Goal: Task Accomplishment & Management: Complete application form

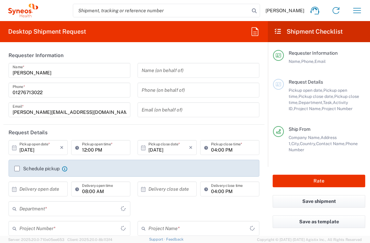
type input "[GEOGRAPHIC_DATA]"
type input "3235"
type input "[GEOGRAPHIC_DATA]"
click at [16, 168] on label "Schedule pickup" at bounding box center [36, 168] width 45 height 5
click at [17, 169] on input "Schedule pickup" at bounding box center [17, 169] width 0 height 0
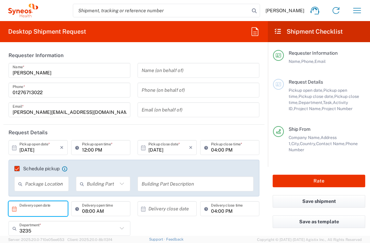
click at [47, 208] on input "text" at bounding box center [39, 209] width 40 height 12
type input "Syneos Health UK Limited"
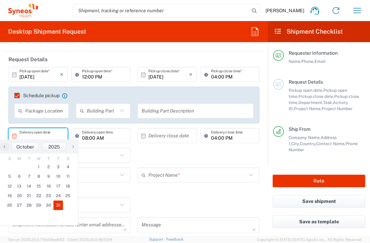
scroll to position [75, 0]
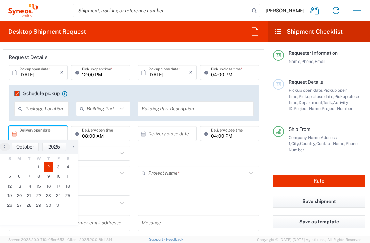
click at [50, 168] on span "2" at bounding box center [49, 167] width 10 height 10
type input "[DATE]"
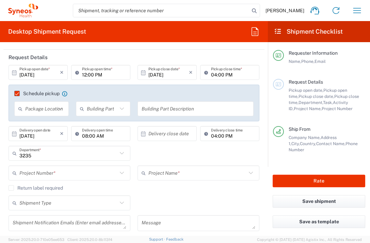
click at [166, 136] on input "text" at bounding box center [168, 134] width 40 height 12
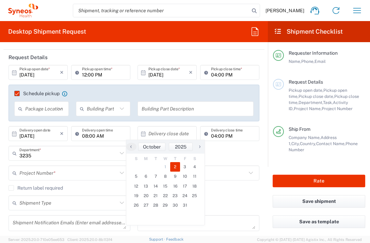
drag, startPoint x: 175, startPoint y: 166, endPoint x: 117, endPoint y: 167, distance: 57.5
click at [175, 166] on span "2" at bounding box center [175, 167] width 10 height 10
type input "[DATE]"
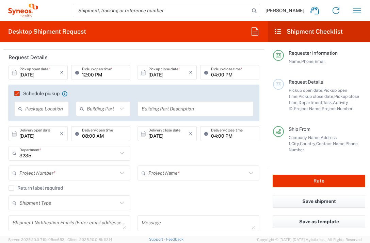
click at [56, 173] on input "text" at bounding box center [68, 173] width 98 height 12
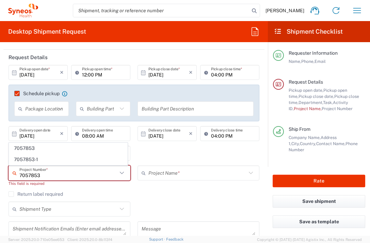
type input "7057853"
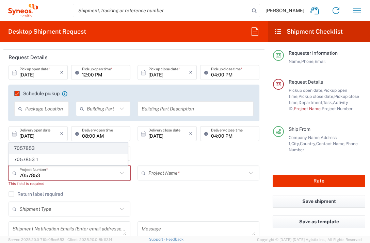
click at [57, 143] on agx-dropdown-content "7057853 7057853-1" at bounding box center [68, 154] width 119 height 23
click at [60, 146] on span "7057853" at bounding box center [68, 148] width 118 height 11
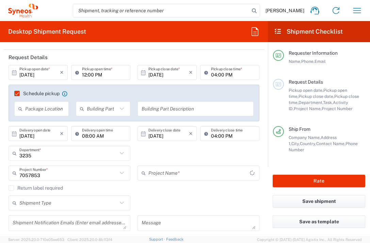
type input "Pfizer 7057853"
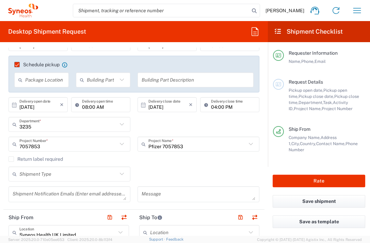
scroll to position [208, 0]
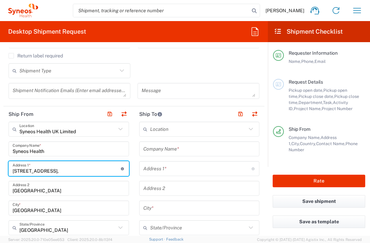
drag, startPoint x: 68, startPoint y: 172, endPoint x: 1, endPoint y: 177, distance: 66.8
drag, startPoint x: 54, startPoint y: 171, endPoint x: 10, endPoint y: 173, distance: 44.3
click at [10, 173] on div "[STREET_ADDRESS], Address 1 * For cross streets use street names with '&' or 'a…" at bounding box center [69, 168] width 120 height 15
type input "[STREET_ADDRESS]"
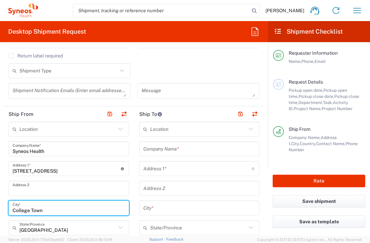
type input "College Town"
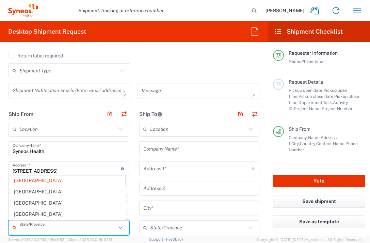
type input "[GEOGRAPHIC_DATA]"
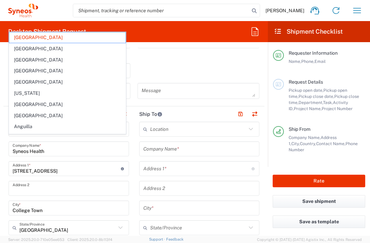
scroll to position [313, 0]
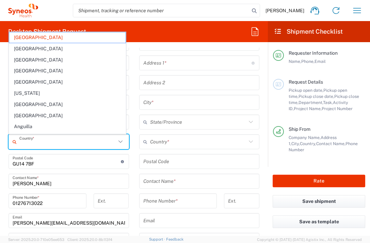
type input "[GEOGRAPHIC_DATA]"
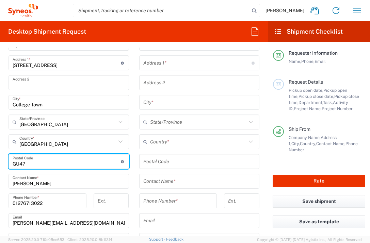
type input "GU47 0YA"
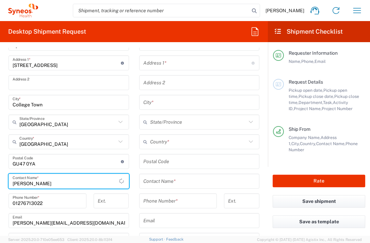
type input "[PERSON_NAME]"
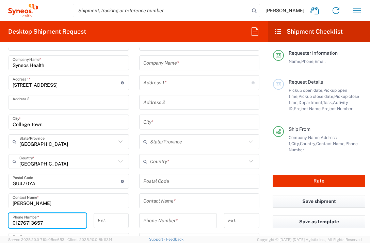
scroll to position [286, 0]
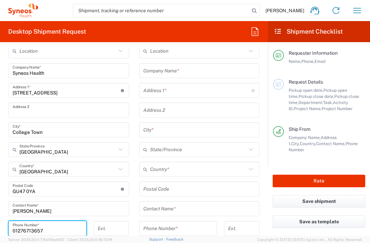
type input "01276713657"
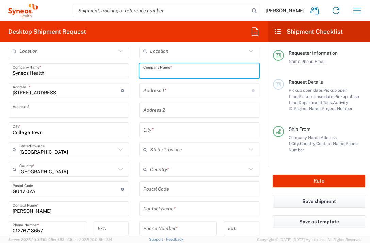
click at [207, 72] on input "text" at bounding box center [199, 71] width 112 height 12
type input "Med Fakultat TUD"
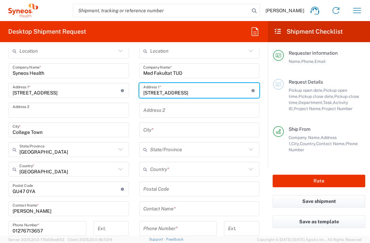
type input "[STREET_ADDRESS]"
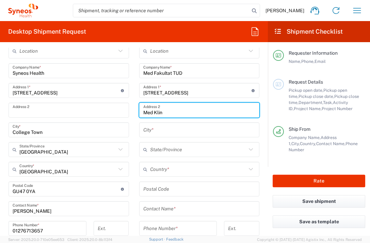
type input "Med Klinik I Pneum Studiensekretariat"
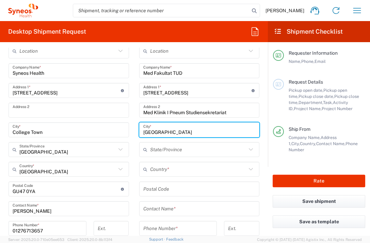
type input "[GEOGRAPHIC_DATA]"
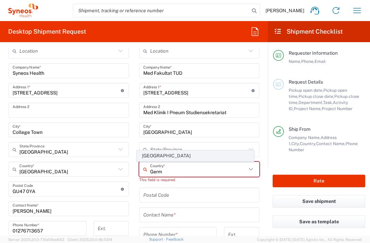
click at [148, 156] on span "[GEOGRAPHIC_DATA]" at bounding box center [195, 156] width 116 height 11
type input "[GEOGRAPHIC_DATA]"
type input "Sender/Shipper"
type input "Delivery Duty Paid"
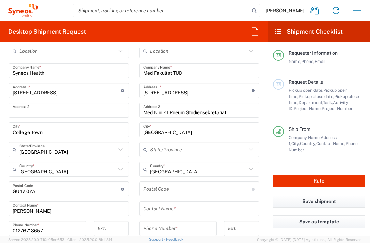
click at [154, 191] on input "undefined" at bounding box center [197, 189] width 108 height 12
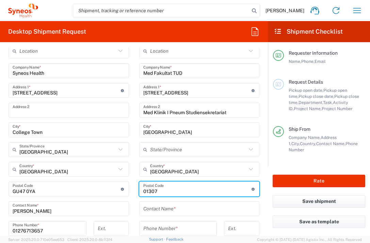
type input "01307"
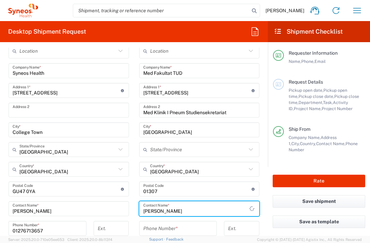
type input "[PERSON_NAME]"
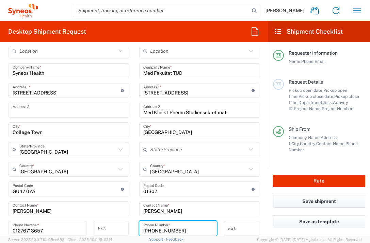
type input "[PHONE_NUMBER]"
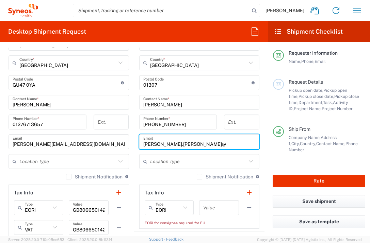
type input "[PERSON_NAME][EMAIL_ADDRESS][PERSON_NAME][DOMAIN_NAME]"
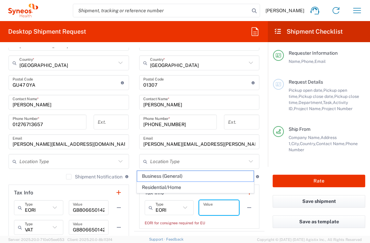
click at [216, 209] on input "text" at bounding box center [219, 208] width 32 height 12
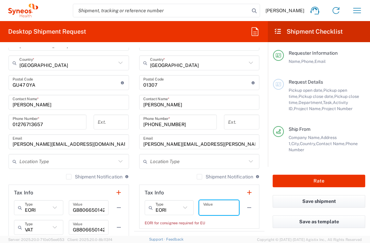
click at [209, 211] on input "text" at bounding box center [219, 208] width 32 height 12
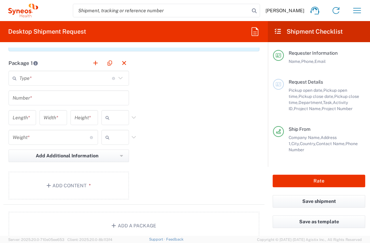
scroll to position [642, 0]
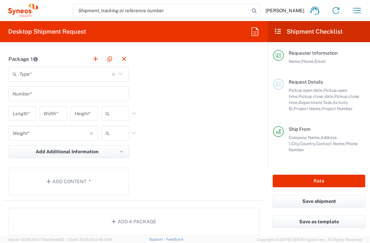
type input "1"
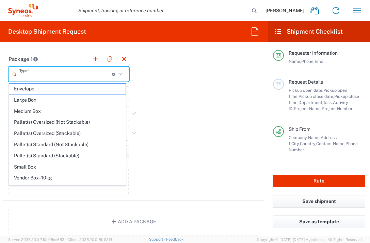
click at [82, 77] on input "text" at bounding box center [65, 74] width 93 height 12
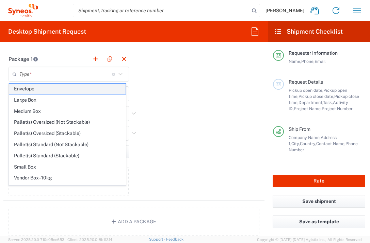
click at [75, 92] on span "Envelope" at bounding box center [67, 89] width 116 height 11
type input "Envelope"
type input "1"
type input "9.5"
type input "12.5"
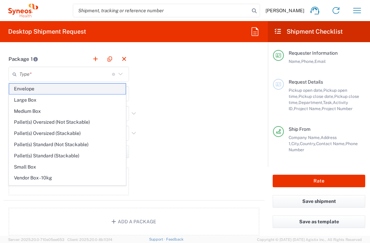
type input "0.25"
type input "in"
type input "0.45"
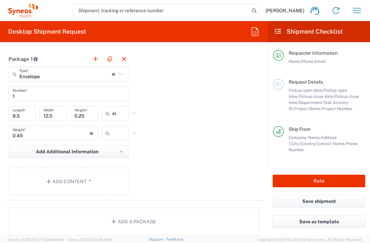
click at [109, 131] on icon at bounding box center [108, 133] width 7 height 11
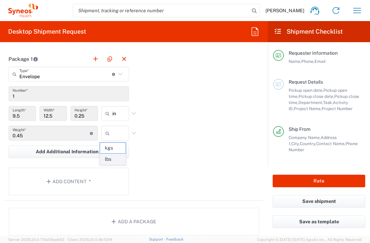
click at [118, 159] on span "lbs" at bounding box center [113, 159] width 26 height 11
type input "lbs"
click at [99, 182] on button "Add Content *" at bounding box center [69, 182] width 120 height 28
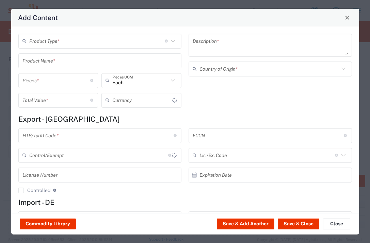
type input "US Dollar"
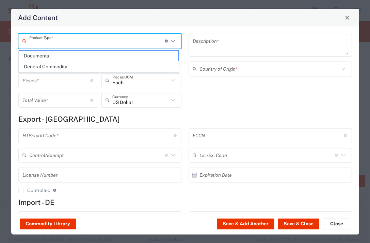
click at [110, 44] on input "text" at bounding box center [96, 41] width 135 height 12
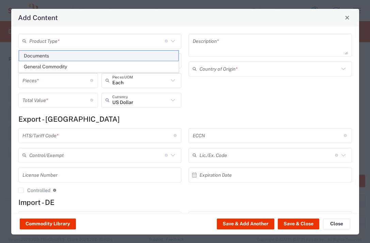
click at [104, 58] on span "Documents" at bounding box center [98, 56] width 159 height 11
type input "Documents"
type input "1"
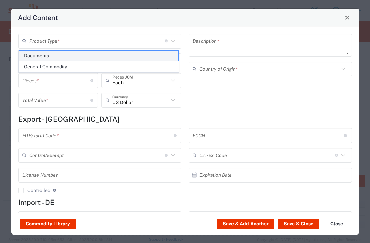
type textarea "Documents"
type input "[GEOGRAPHIC_DATA]"
type input "0000.00.0000"
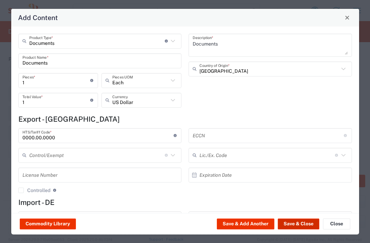
click at [286, 228] on button "Save & Close" at bounding box center [299, 224] width 42 height 11
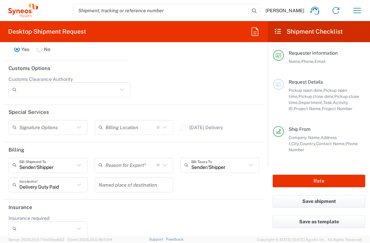
scroll to position [973, 0]
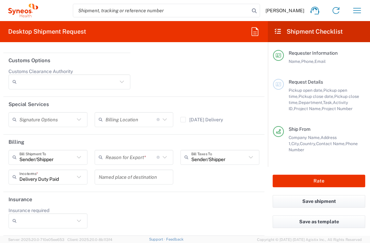
click at [134, 160] on input "text" at bounding box center [130, 157] width 51 height 12
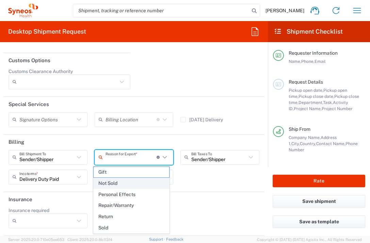
click at [130, 183] on span "Not Sold" at bounding box center [132, 183] width 76 height 11
type input "Not Sold"
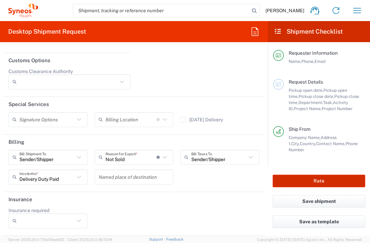
click at [282, 182] on button "Rate" at bounding box center [318, 181] width 93 height 13
type input "7057853"
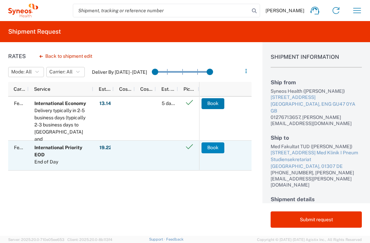
click at [211, 147] on button "Book" at bounding box center [212, 148] width 23 height 11
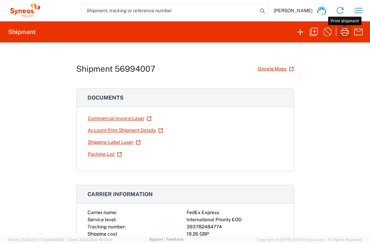
click at [346, 33] on icon "button" at bounding box center [345, 31] width 8 height 7
click at [356, 13] on icon "button" at bounding box center [358, 10] width 8 height 5
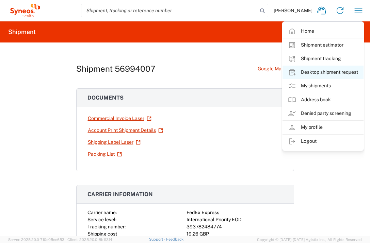
click at [339, 70] on link "Desktop shipment request" at bounding box center [322, 73] width 81 height 14
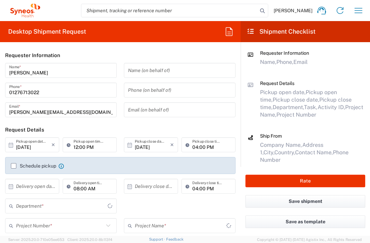
type input "[GEOGRAPHIC_DATA]"
type input "3235"
click at [13, 167] on label "Schedule pickup" at bounding box center [33, 165] width 45 height 5
click at [14, 166] on input "Schedule pickup" at bounding box center [14, 166] width 0 height 0
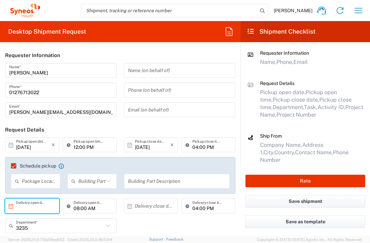
click at [37, 203] on input "text" at bounding box center [33, 206] width 35 height 12
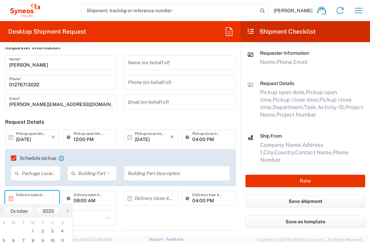
scroll to position [20, 0]
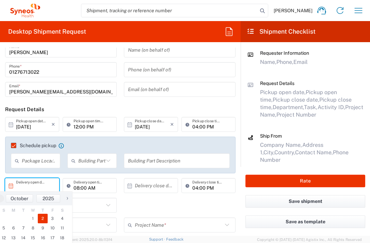
drag, startPoint x: 42, startPoint y: 214, endPoint x: 48, endPoint y: 216, distance: 6.1
click at [44, 217] on span "2" at bounding box center [43, 219] width 10 height 10
type input "[DATE]"
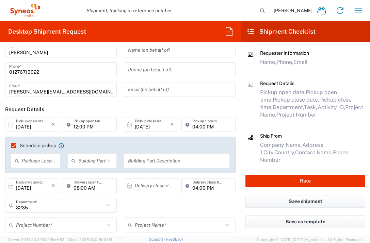
click at [142, 184] on input "text" at bounding box center [152, 186] width 35 height 12
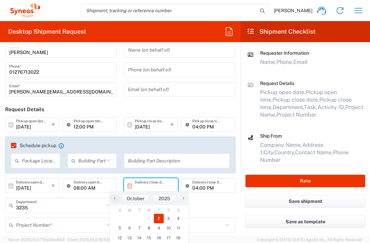
click at [156, 216] on span "2" at bounding box center [159, 219] width 10 height 10
type input "[DATE]"
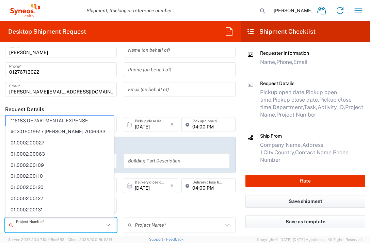
click at [61, 222] on input "text" at bounding box center [60, 225] width 88 height 12
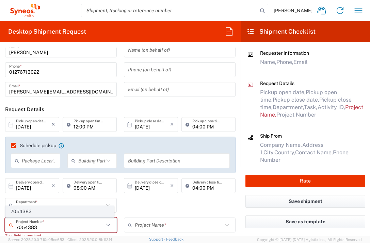
type input "7054383"
click at [45, 215] on span "7054383" at bounding box center [60, 211] width 108 height 11
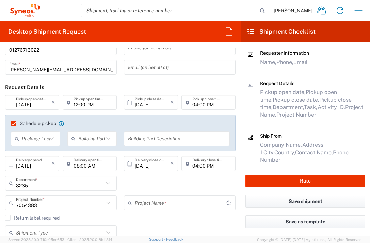
type input "Shanghai 7054383"
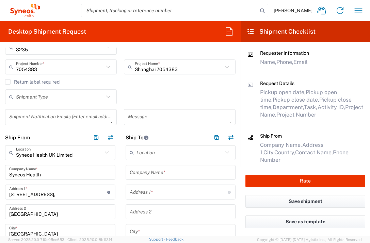
scroll to position [179, 0]
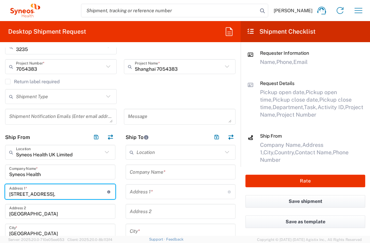
drag, startPoint x: 65, startPoint y: 191, endPoint x: 5, endPoint y: 193, distance: 59.9
click at [5, 193] on div "[STREET_ADDRESS], Address 1 * For cross streets use street names with '&' or 'a…" at bounding box center [60, 191] width 110 height 15
type input "1"
type input "[STREET_ADDRESS]"
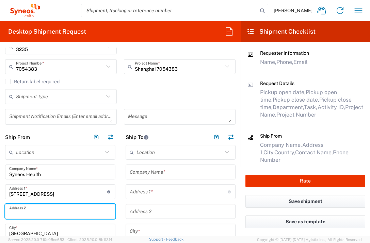
scroll to position [180, 0]
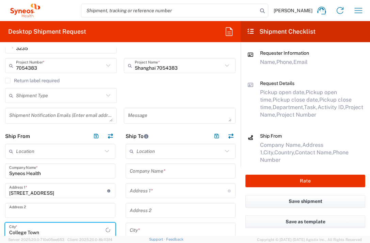
type input "College Town"
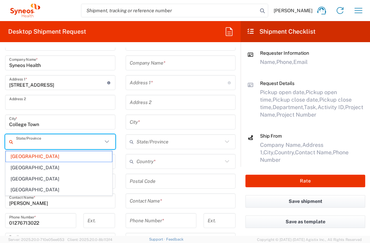
type input "[GEOGRAPHIC_DATA]"
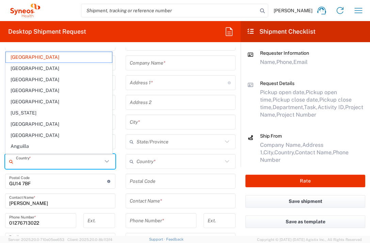
type input "[GEOGRAPHIC_DATA]"
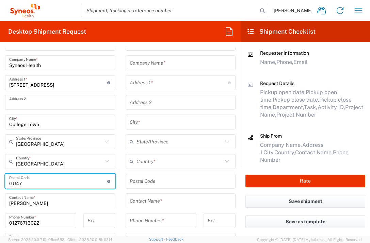
type input "GU47 0YA"
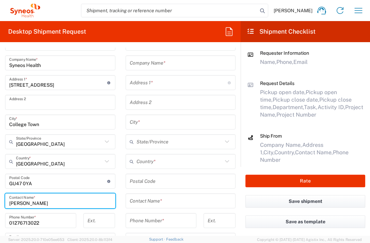
type input "[PERSON_NAME]"
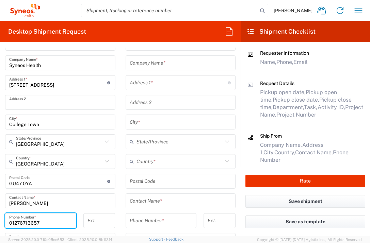
type input "01276713657"
click at [161, 84] on input "text" at bounding box center [179, 83] width 98 height 12
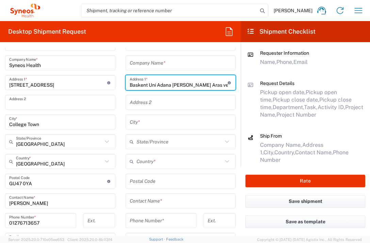
type input "Baskent Uni Adana [PERSON_NAME] Aras ve [GEOGRAPHIC_DATA]"
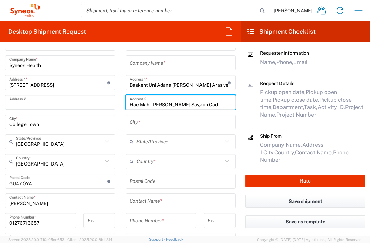
type input "Hac Mah. [PERSON_NAME] Saygun Cad."
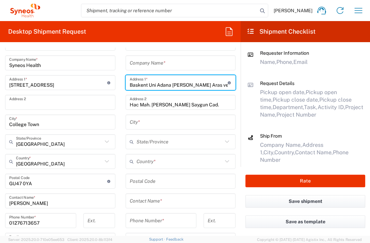
drag, startPoint x: 127, startPoint y: 86, endPoint x: 218, endPoint y: 84, distance: 91.2
click at [218, 84] on input "Baskent Uni Adana [PERSON_NAME] Aras ve [GEOGRAPHIC_DATA]" at bounding box center [179, 83] width 98 height 12
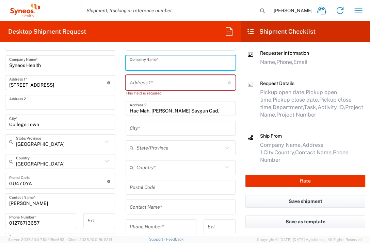
click at [149, 65] on input "text" at bounding box center [181, 63] width 102 height 12
paste input "Baskent Uni Adana [PERSON_NAME] Aras ve [GEOGRAPHIC_DATA]"
type input "Baskent Uni Adana [PERSON_NAME] Aras ve [GEOGRAPHIC_DATA]"
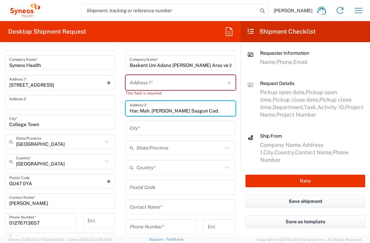
drag, startPoint x: 198, startPoint y: 112, endPoint x: 125, endPoint y: 112, distance: 73.5
click at [126, 113] on div "Hac Mah. [PERSON_NAME] Saygun Cad. Address 2" at bounding box center [181, 108] width 110 height 15
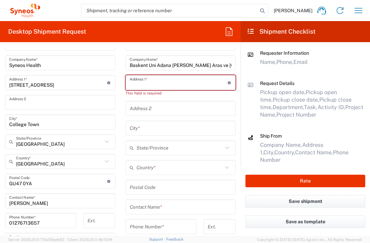
click at [140, 85] on input "text" at bounding box center [179, 83] width 98 height 12
paste input "Hac Mah. [PERSON_NAME] Saygun Cad."
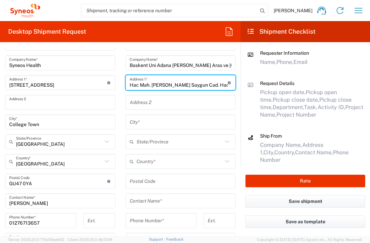
type input "Hac Mah. [PERSON_NAME] Saygun Cad. Hac Uni Hat"
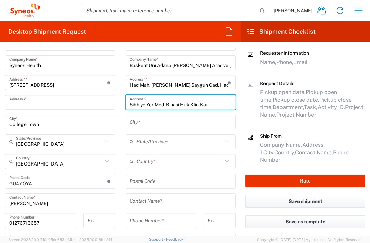
type input "Sihhiye Yer Med. Binasi Huk Klin Kat"
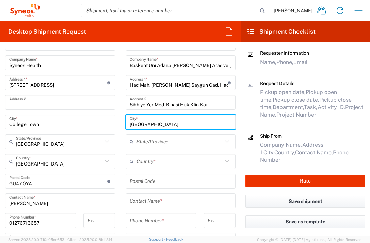
type input "[GEOGRAPHIC_DATA]"
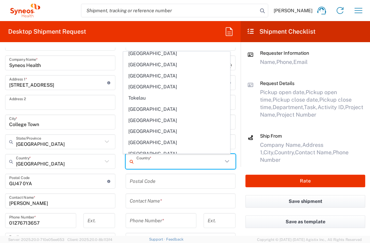
scroll to position [2480, 0]
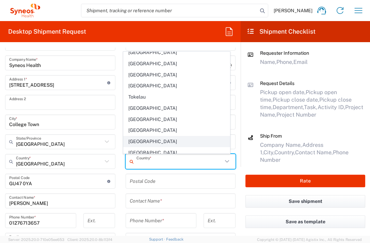
click at [163, 136] on span "[GEOGRAPHIC_DATA]" at bounding box center [176, 141] width 106 height 11
type input "[GEOGRAPHIC_DATA]"
type input "Sender/Shipper"
type input "Delivery Duty Paid"
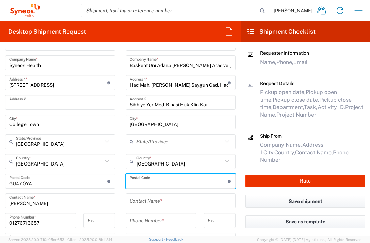
click at [161, 180] on input "undefined" at bounding box center [179, 182] width 98 height 12
type input "06230"
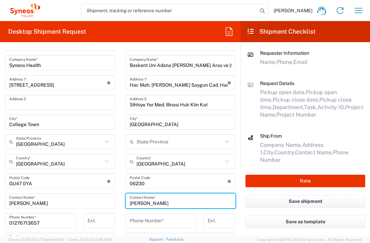
type input "[PERSON_NAME]"
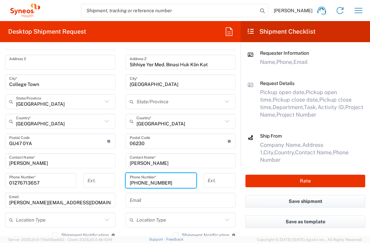
scroll to position [419, 0]
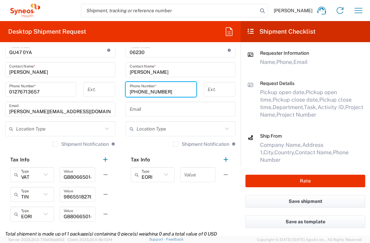
type input "[PHONE_NUMBER]"
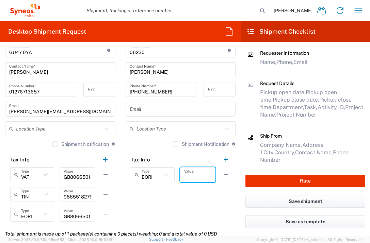
drag, startPoint x: 183, startPoint y: 176, endPoint x: 178, endPoint y: 174, distance: 5.4
click at [184, 175] on input "text" at bounding box center [197, 175] width 27 height 12
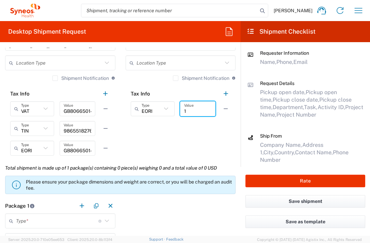
scroll to position [570, 0]
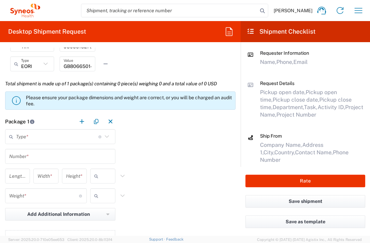
type input "1"
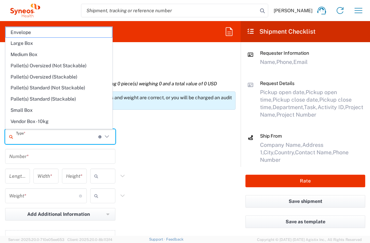
click at [68, 136] on input "text" at bounding box center [57, 137] width 82 height 12
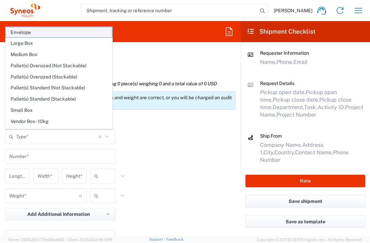
drag, startPoint x: 65, startPoint y: 30, endPoint x: 72, endPoint y: 42, distance: 14.1
click at [65, 30] on span "Envelope" at bounding box center [59, 32] width 106 height 11
type input "Envelope"
type input "1"
type input "9.5"
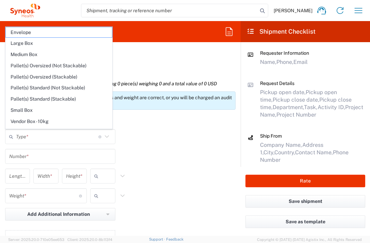
type input "12.5"
type input "0.25"
type input "in"
type input "0.45"
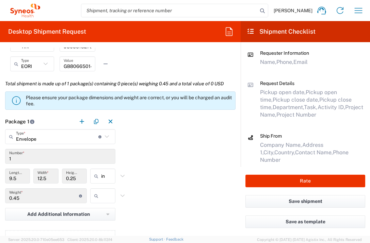
click at [103, 192] on input "text" at bounding box center [109, 195] width 17 height 11
click at [105, 226] on span "lbs" at bounding box center [100, 221] width 23 height 11
type input "lbs"
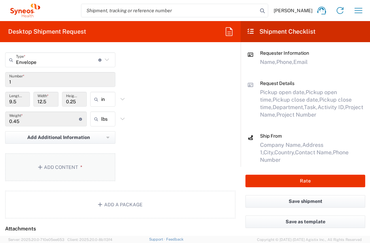
click at [90, 168] on button "Add Content *" at bounding box center [60, 167] width 110 height 28
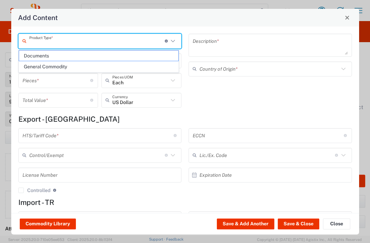
click at [120, 39] on input "text" at bounding box center [96, 41] width 135 height 12
click at [111, 59] on span "Documents" at bounding box center [98, 56] width 159 height 11
type input "Documents"
type input "1"
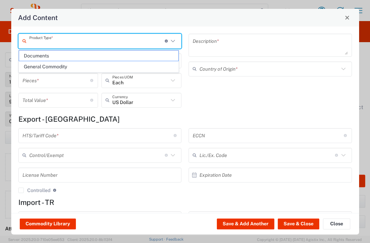
type input "1"
type textarea "Documents"
type input "[GEOGRAPHIC_DATA]"
type input "0000.00.0000"
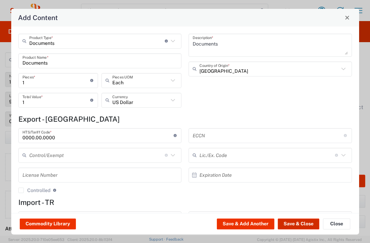
click at [284, 227] on button "Save & Close" at bounding box center [299, 224] width 42 height 11
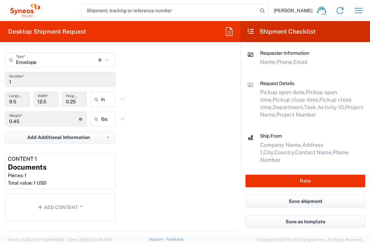
scroll to position [931, 0]
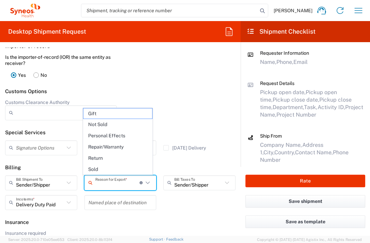
click at [122, 187] on input "text" at bounding box center [117, 183] width 44 height 12
click at [116, 128] on span "Not Sold" at bounding box center [117, 124] width 69 height 11
type input "Not Sold"
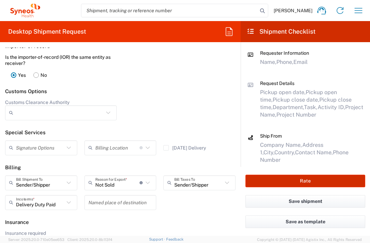
click at [258, 178] on button "Rate" at bounding box center [305, 181] width 120 height 13
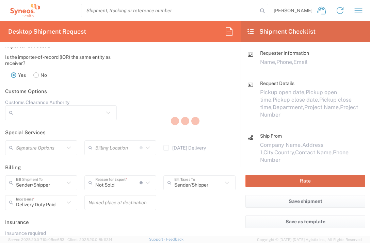
type input "7054383"
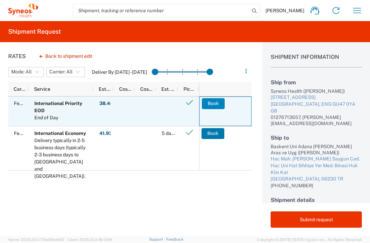
click at [213, 102] on button "Book" at bounding box center [213, 103] width 23 height 11
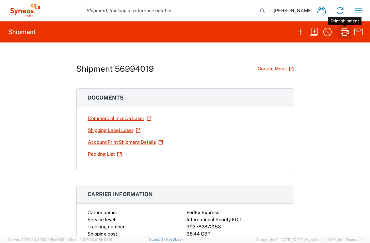
click at [343, 31] on icon "button" at bounding box center [344, 32] width 11 height 11
